Goal: Navigation & Orientation: Find specific page/section

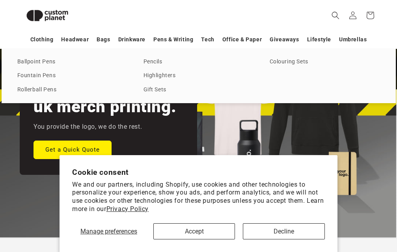
scroll to position [108, 0]
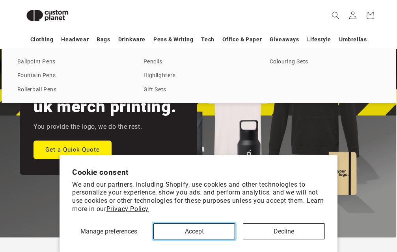
click at [217, 228] on button "Accept" at bounding box center [194, 231] width 82 height 16
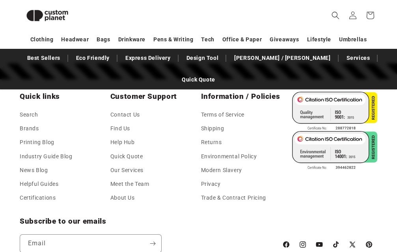
scroll to position [1368, 0]
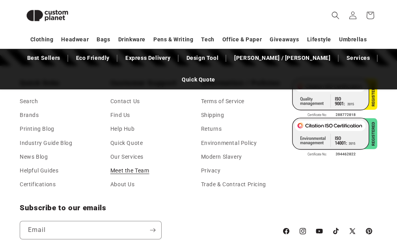
click at [132, 164] on link "Meet the Team" at bounding box center [129, 171] width 39 height 14
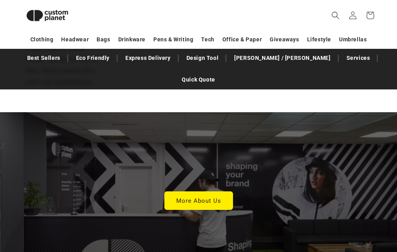
scroll to position [2195, 0]
